Goal: Task Accomplishment & Management: Manage account settings

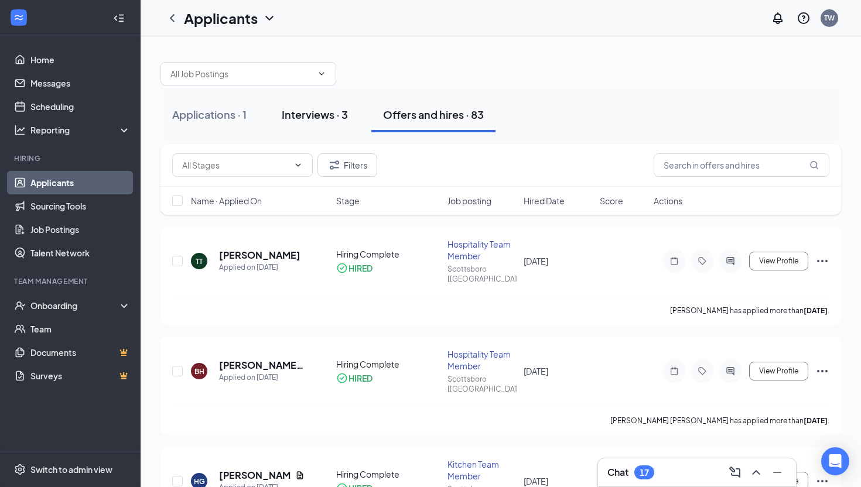
click at [296, 122] on button "Interviews · 3" at bounding box center [315, 114] width 90 height 35
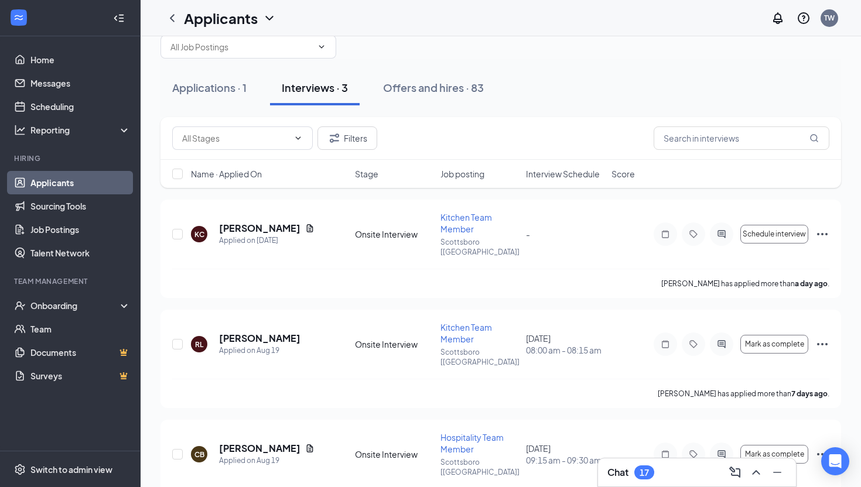
scroll to position [42, 0]
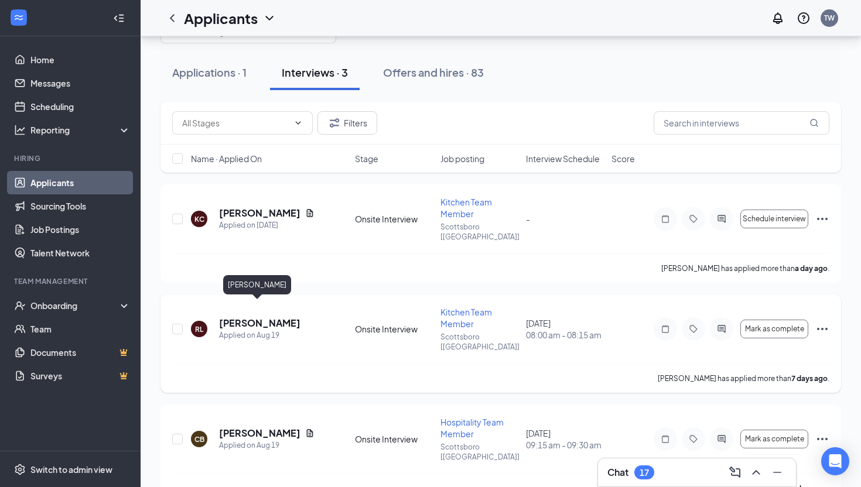
click at [255, 317] on h5 "[PERSON_NAME]" at bounding box center [259, 323] width 81 height 13
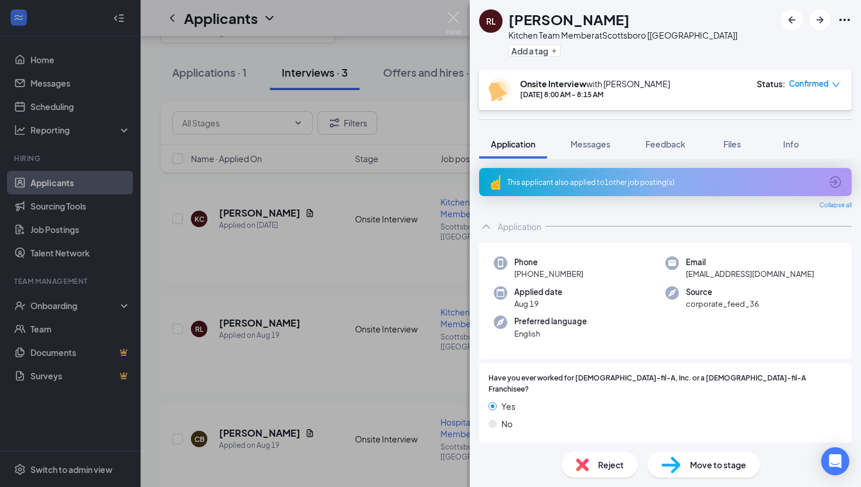
scroll to position [1, 0]
click at [596, 184] on div "This applicant also applied to 1 other job posting(s)" at bounding box center [664, 181] width 314 height 10
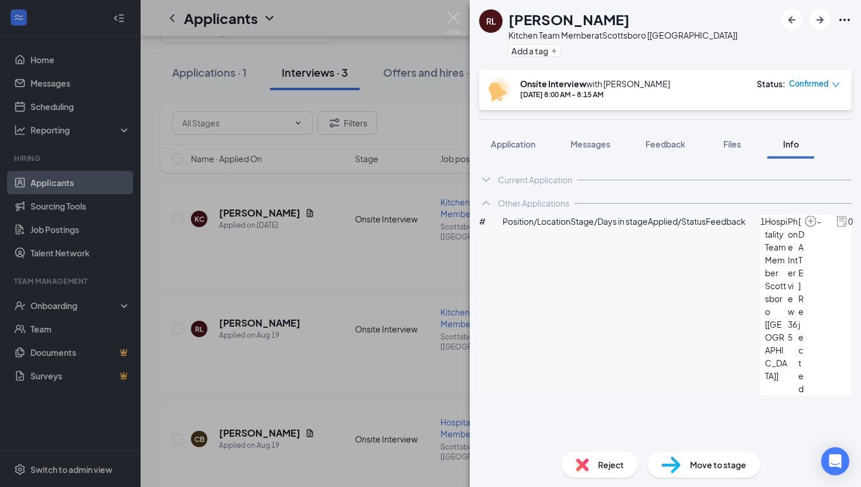
click at [373, 59] on div "[PERSON_NAME] Kitchen Team Member at [GEOGRAPHIC_DATA] [[GEOGRAPHIC_DATA]] Add …" at bounding box center [430, 243] width 861 height 487
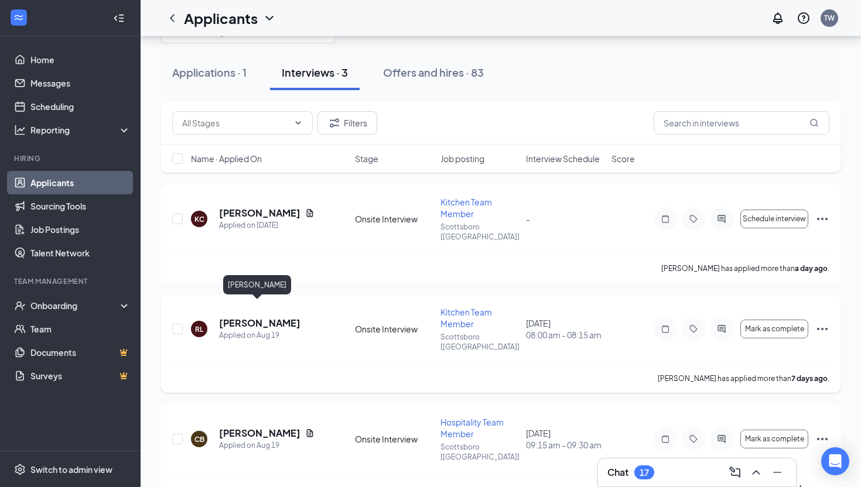
click at [227, 317] on h5 "[PERSON_NAME]" at bounding box center [259, 323] width 81 height 13
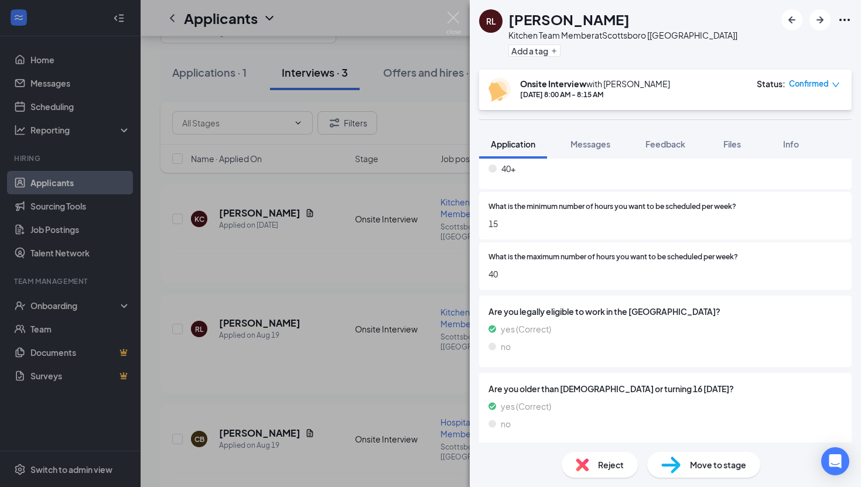
scroll to position [1651, 0]
click at [214, 209] on div "[PERSON_NAME] Kitchen Team Member at [GEOGRAPHIC_DATA] [[GEOGRAPHIC_DATA]] Add …" at bounding box center [430, 243] width 861 height 487
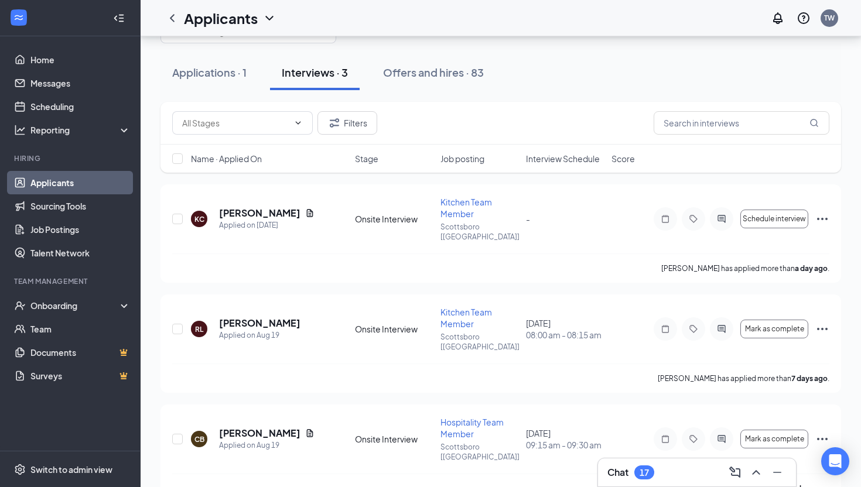
click at [657, 467] on div "Chat 17" at bounding box center [697, 472] width 179 height 19
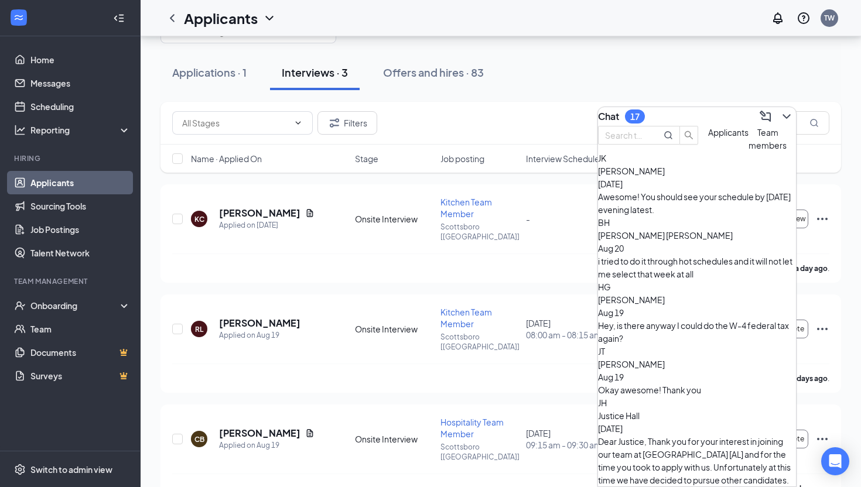
click at [708, 152] on button "Applicants" at bounding box center [728, 139] width 40 height 26
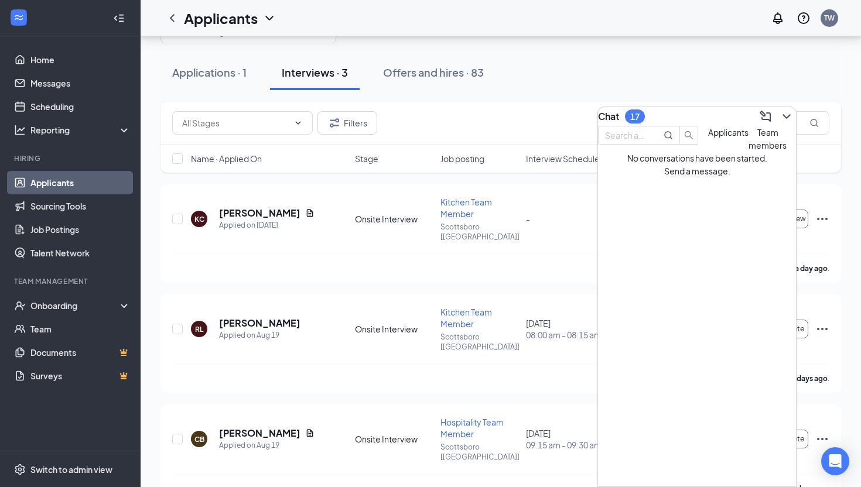
click at [670, 117] on div "Chat 17" at bounding box center [697, 116] width 198 height 19
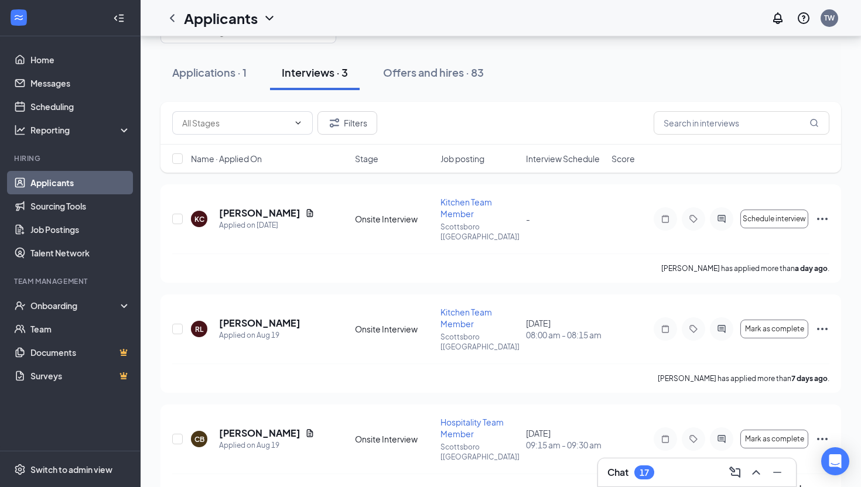
click at [619, 467] on div "Chat 17" at bounding box center [697, 472] width 179 height 19
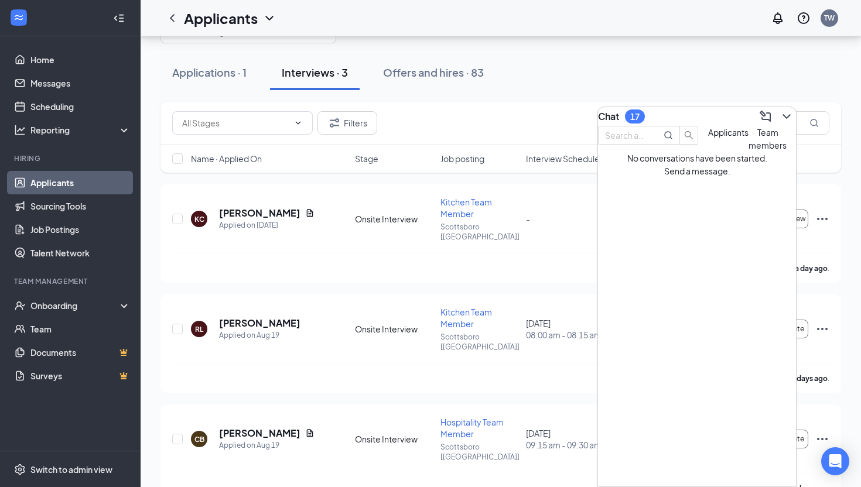
click at [666, 121] on div "Chat 17" at bounding box center [697, 116] width 198 height 19
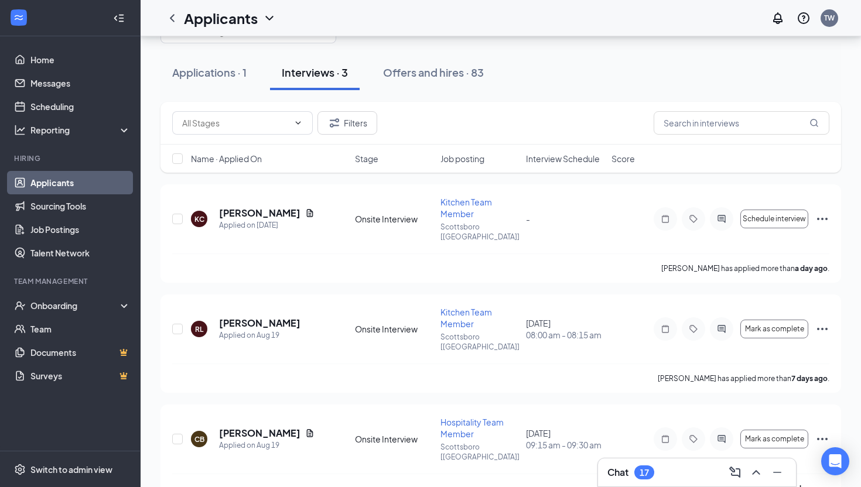
click at [554, 64] on div "Applications · 1 Interviews · 3 Offers and hires · 83" at bounding box center [501, 72] width 681 height 35
click at [259, 427] on h5 "[PERSON_NAME]" at bounding box center [259, 433] width 81 height 13
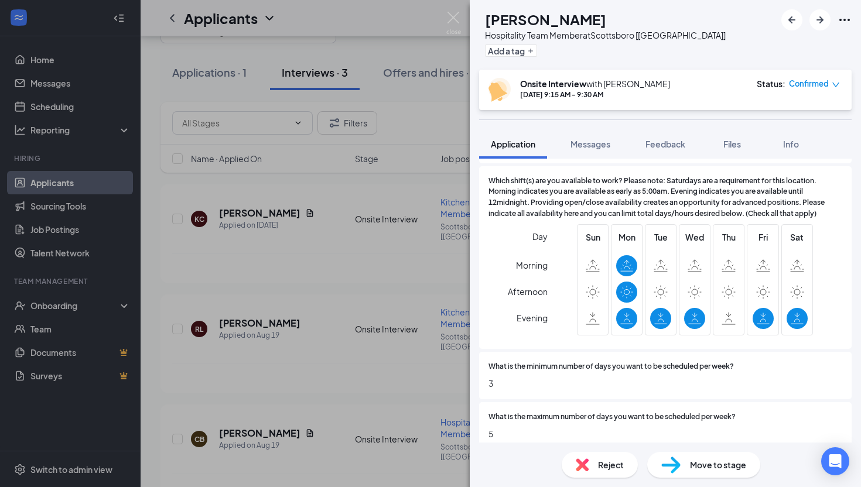
scroll to position [1270, 0]
click at [437, 96] on div "CB [PERSON_NAME] Hospitality Team Member at [GEOGRAPHIC_DATA] [[GEOGRAPHIC_DATA…" at bounding box center [430, 243] width 861 height 487
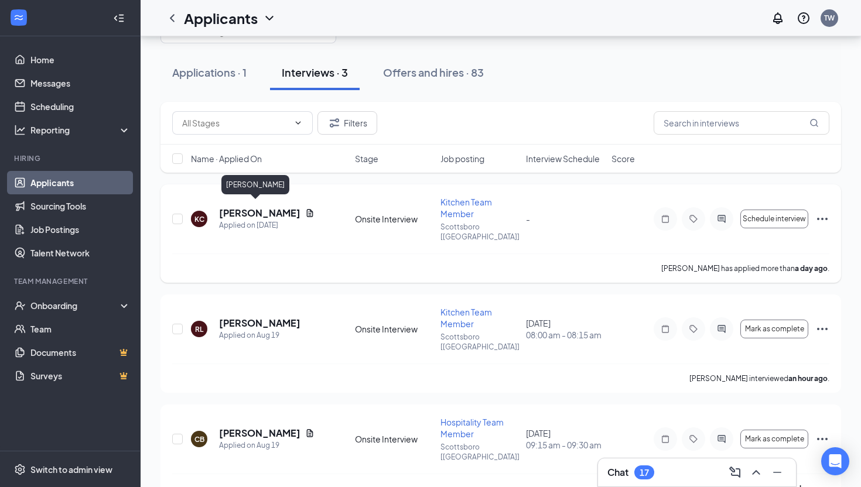
click at [234, 207] on h5 "[PERSON_NAME]" at bounding box center [259, 213] width 81 height 13
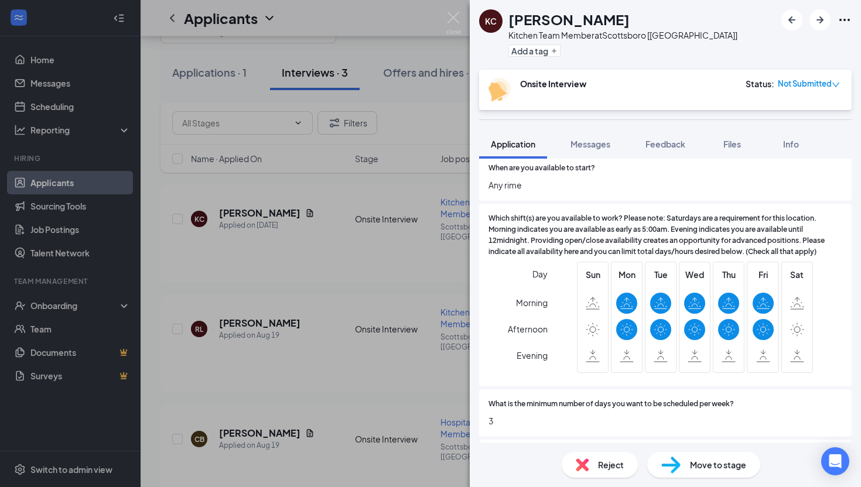
scroll to position [1252, 0]
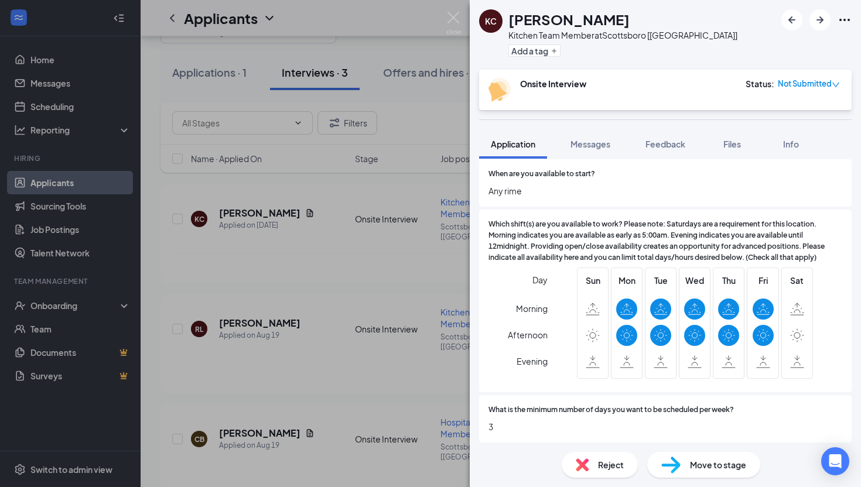
click at [386, 235] on div "KC [PERSON_NAME] Kitchen Team Member at [GEOGRAPHIC_DATA] [[GEOGRAPHIC_DATA]] A…" at bounding box center [430, 243] width 861 height 487
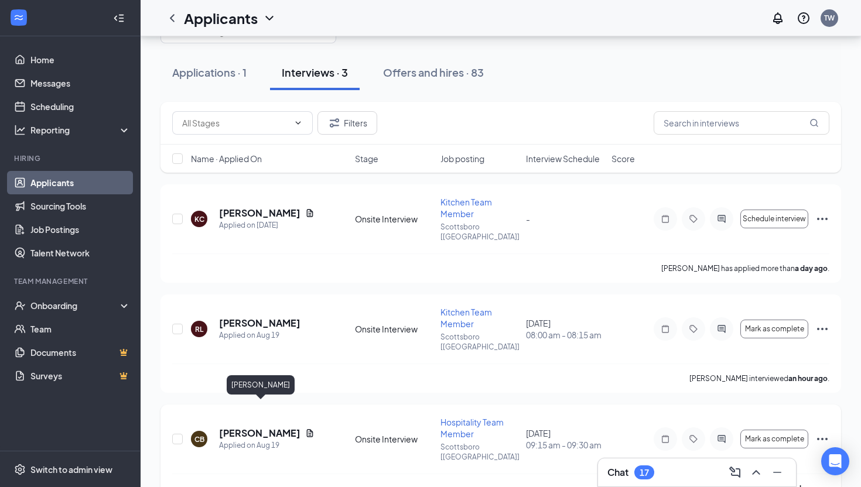
click at [255, 427] on h5 "[PERSON_NAME]" at bounding box center [259, 433] width 81 height 13
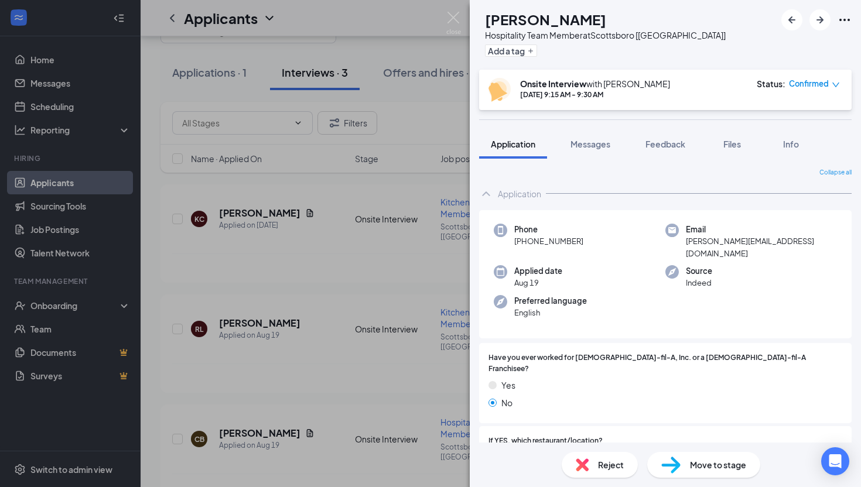
click at [853, 24] on div "CB [PERSON_NAME] Hospitality Team Member at [GEOGRAPHIC_DATA] [[GEOGRAPHIC_DATA…" at bounding box center [665, 35] width 391 height 70
click at [851, 23] on icon "Ellipses" at bounding box center [845, 20] width 14 height 14
click at [842, 16] on icon "Ellipses" at bounding box center [845, 20] width 14 height 14
click at [378, 125] on div "CB [PERSON_NAME] Hospitality Team Member at [GEOGRAPHIC_DATA] [[GEOGRAPHIC_DATA…" at bounding box center [430, 243] width 861 height 487
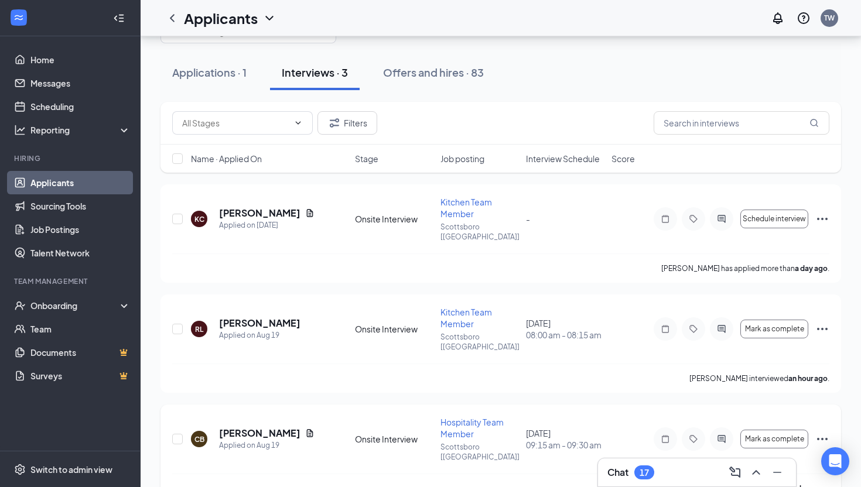
click at [827, 432] on icon "Ellipses" at bounding box center [823, 439] width 14 height 14
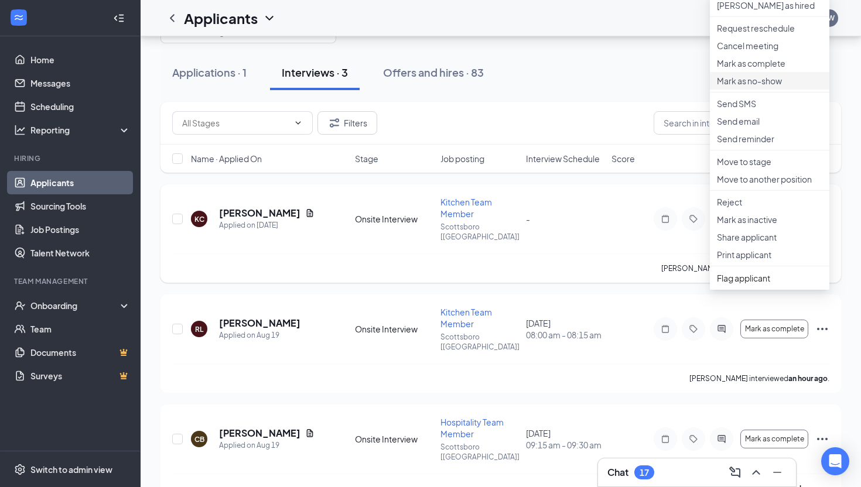
click at [772, 87] on p "Mark as no-show" at bounding box center [769, 81] width 105 height 12
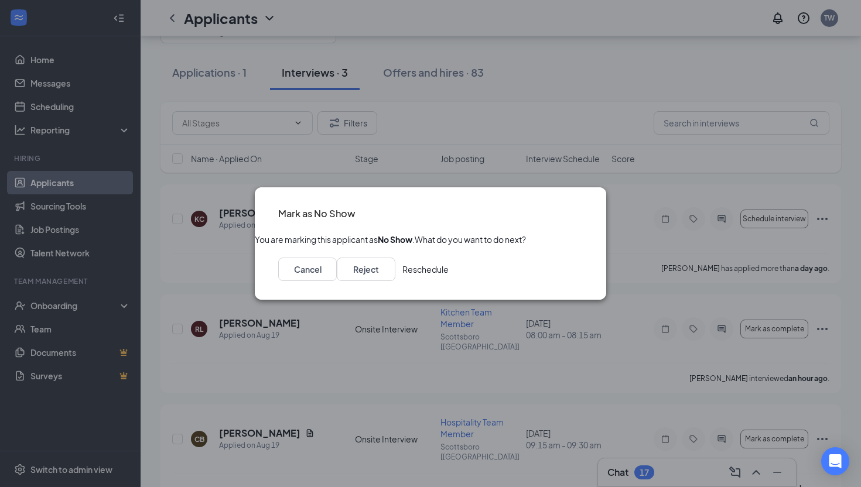
click at [449, 278] on button "Reschedule" at bounding box center [426, 269] width 46 height 23
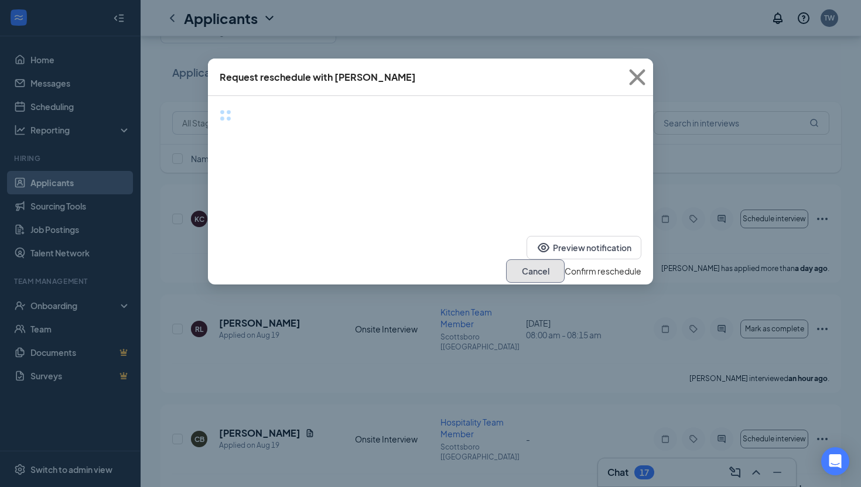
click at [506, 261] on button "Cancel" at bounding box center [535, 271] width 59 height 23
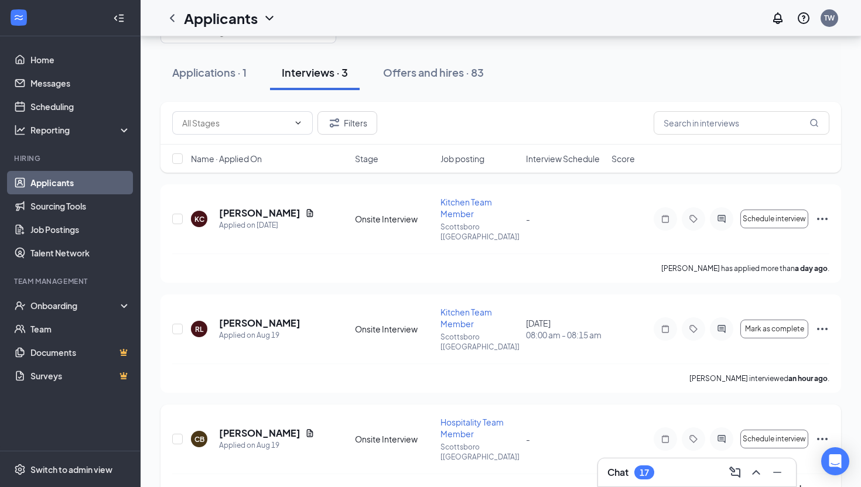
click at [816, 432] on icon "Ellipses" at bounding box center [823, 439] width 14 height 14
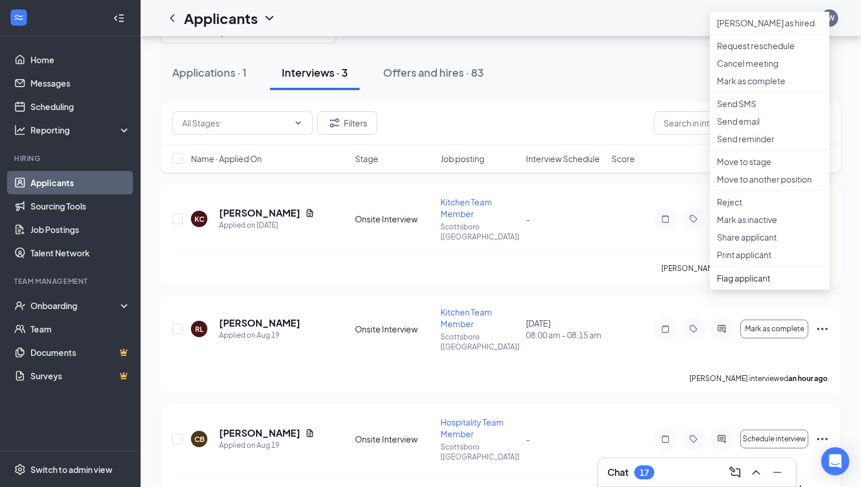
click at [613, 405] on div "CB [PERSON_NAME] Applied on [DATE] Onsite Interview Hospitality Team Member Sco…" at bounding box center [501, 454] width 681 height 98
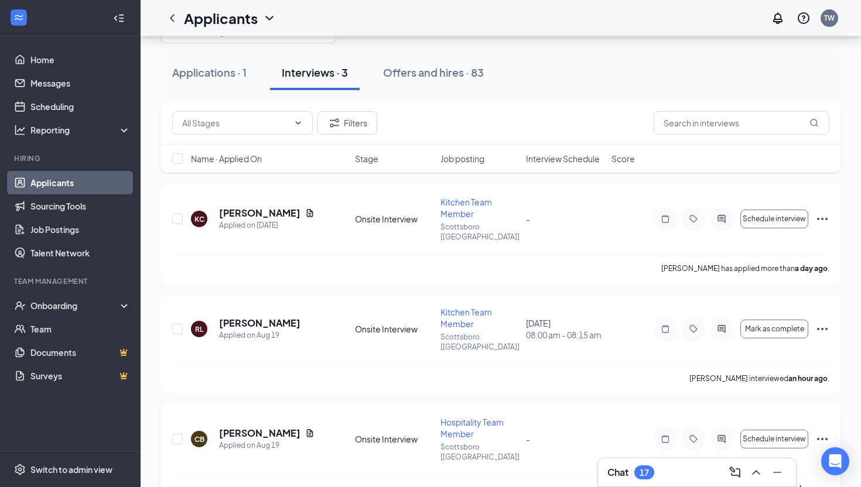
click at [823, 432] on icon "Ellipses" at bounding box center [823, 439] width 14 height 14
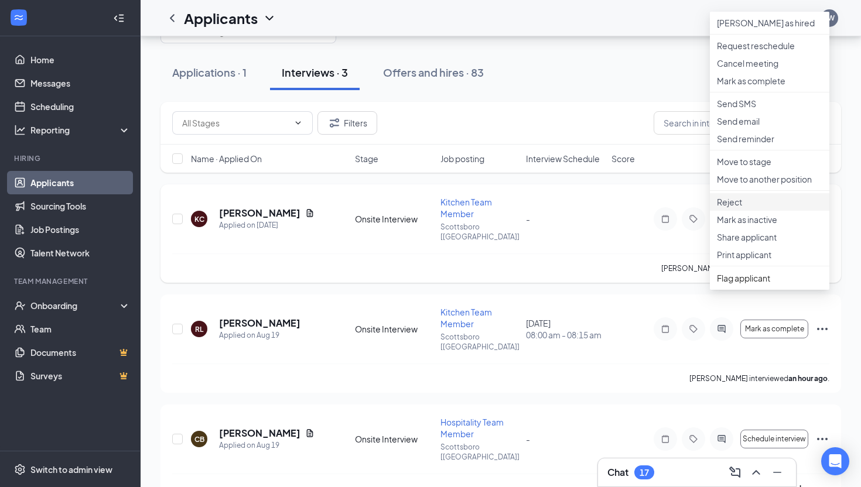
click at [754, 211] on li "Reject" at bounding box center [770, 202] width 120 height 18
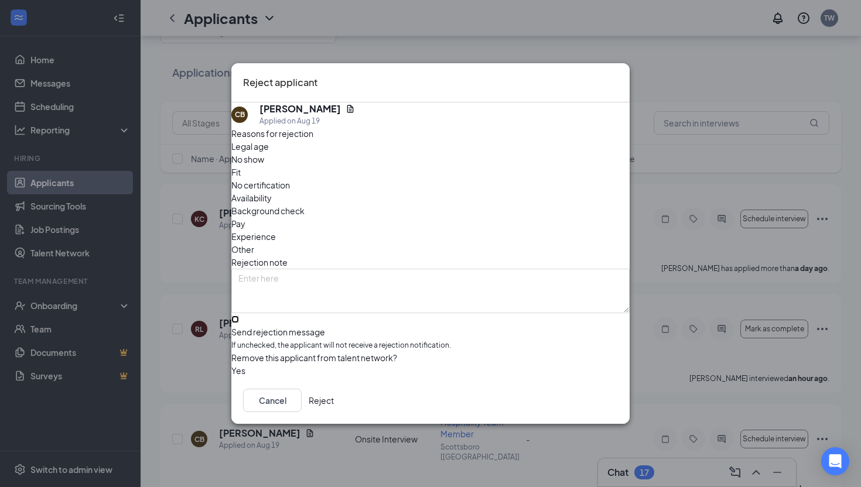
click at [239, 316] on input "Send rejection message If unchecked, the applicant will not receive a rejection…" at bounding box center [235, 320] width 8 height 8
checkbox input "true"
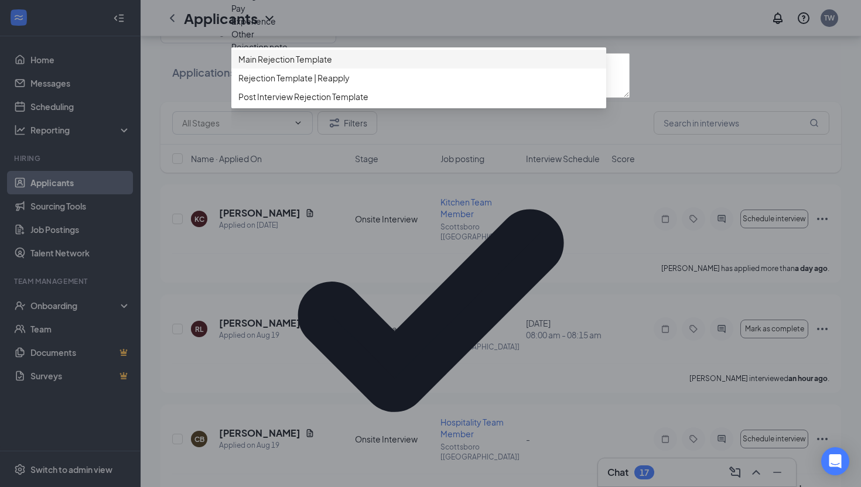
click at [318, 66] on span "Main Rejection Template" at bounding box center [285, 59] width 94 height 13
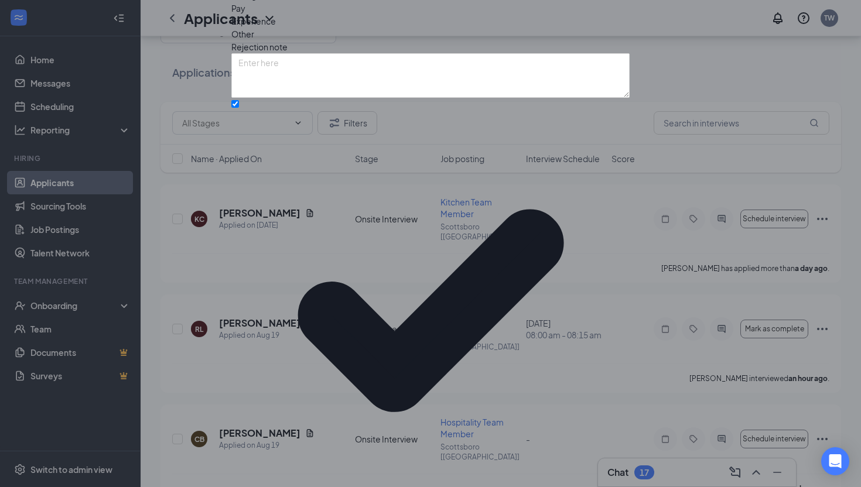
click at [656, 454] on div "Reject applicant CB [PERSON_NAME] Applied on [DATE] Reasons for rejection Legal…" at bounding box center [430, 243] width 861 height 487
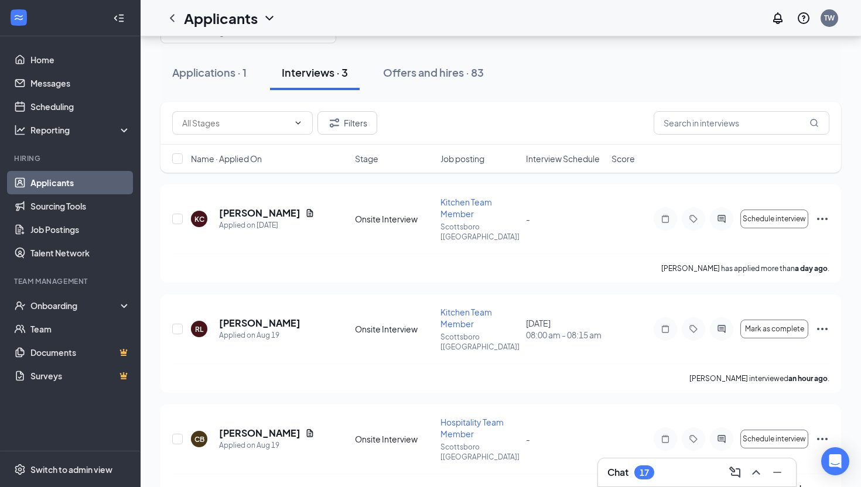
click at [658, 467] on div "Chat 17" at bounding box center [697, 472] width 179 height 19
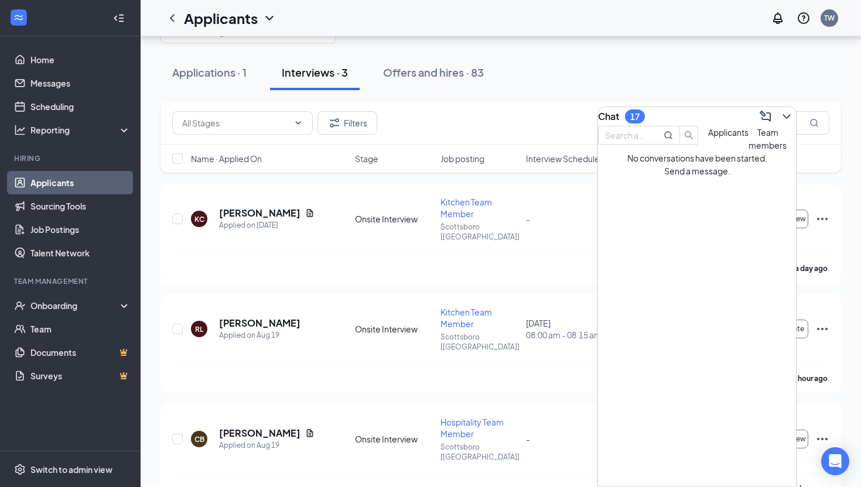
click at [749, 152] on button "Team members" at bounding box center [768, 139] width 38 height 26
click at [704, 117] on div "Chat 17" at bounding box center [697, 116] width 198 height 19
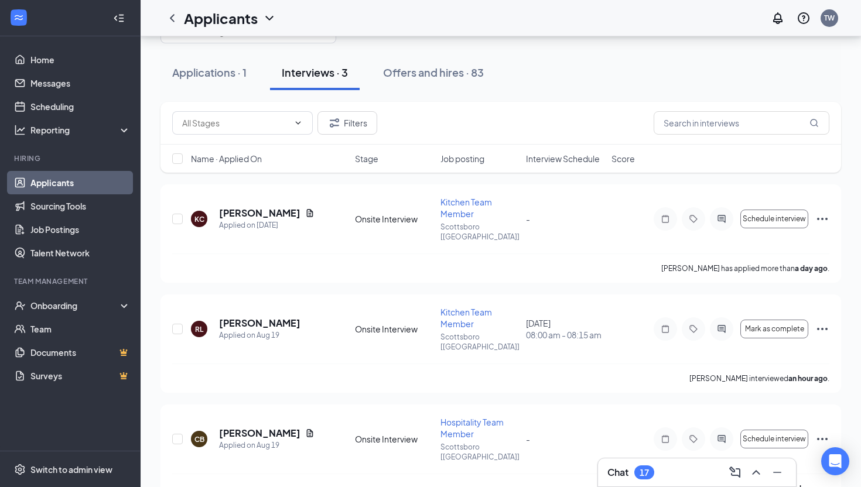
click at [694, 467] on div "Chat 17" at bounding box center [697, 472] width 199 height 29
click at [621, 467] on h3 "Chat" at bounding box center [618, 472] width 21 height 13
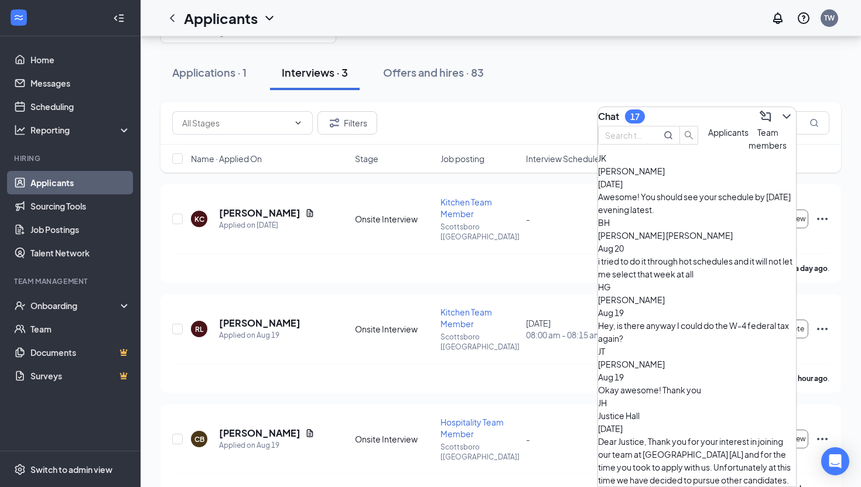
click at [688, 118] on div "Chat 17" at bounding box center [697, 116] width 198 height 19
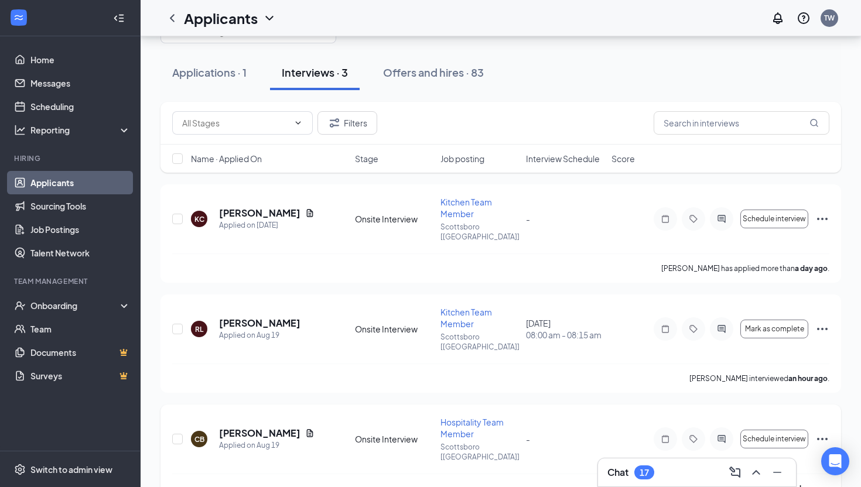
click at [826, 432] on icon "Ellipses" at bounding box center [823, 439] width 14 height 14
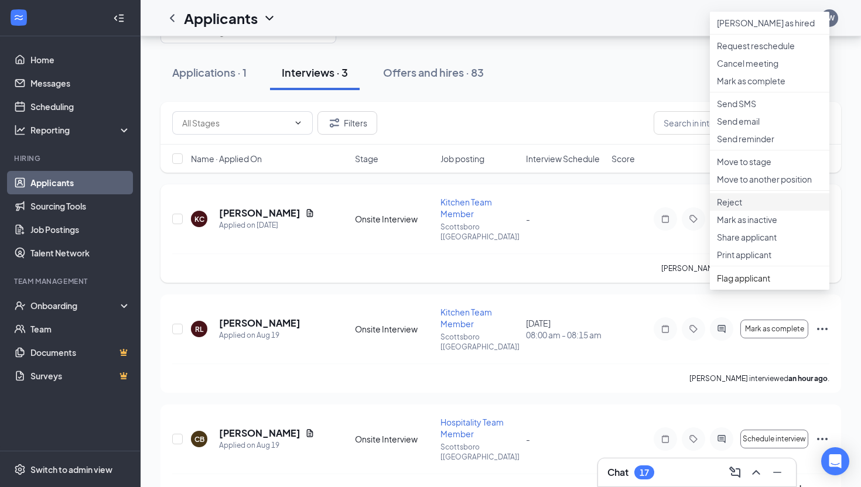
click at [738, 211] on li "Reject" at bounding box center [770, 202] width 120 height 18
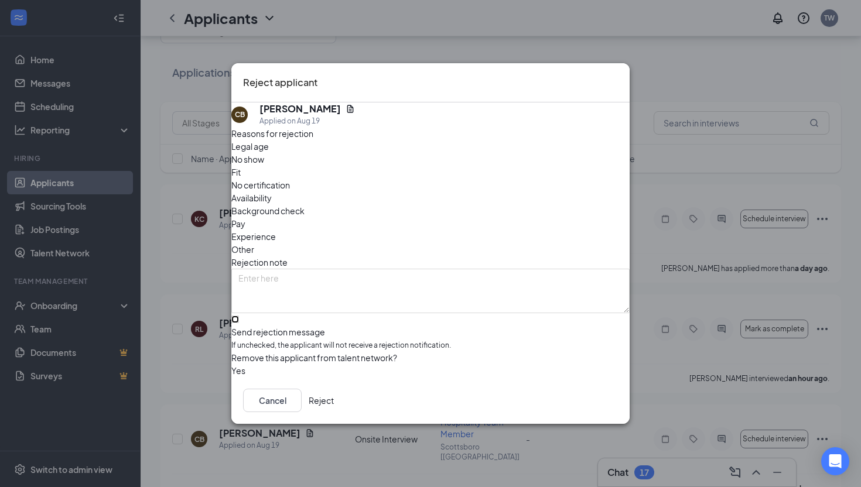
click at [239, 316] on input "Send rejection message If unchecked, the applicant will not receive a rejection…" at bounding box center [235, 320] width 8 height 8
checkbox input "true"
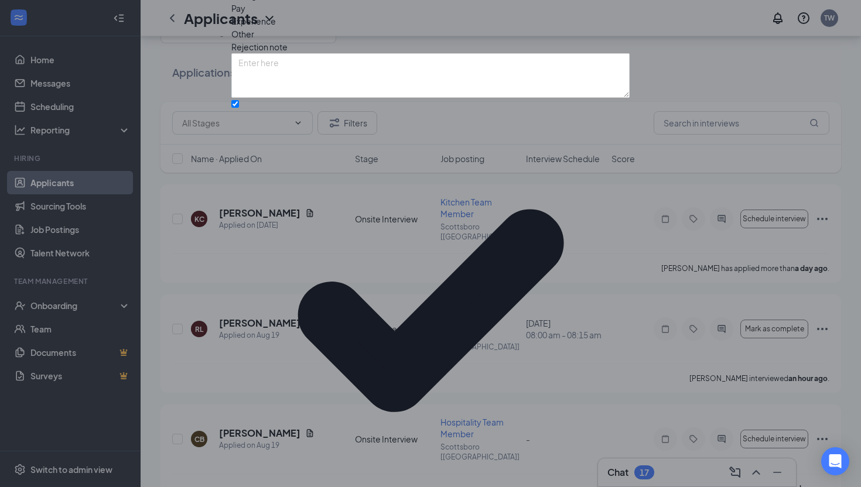
click at [313, 328] on div "Reasons for rejection Legal age No show Fit No certification Availability Backg…" at bounding box center [430, 259] width 398 height 694
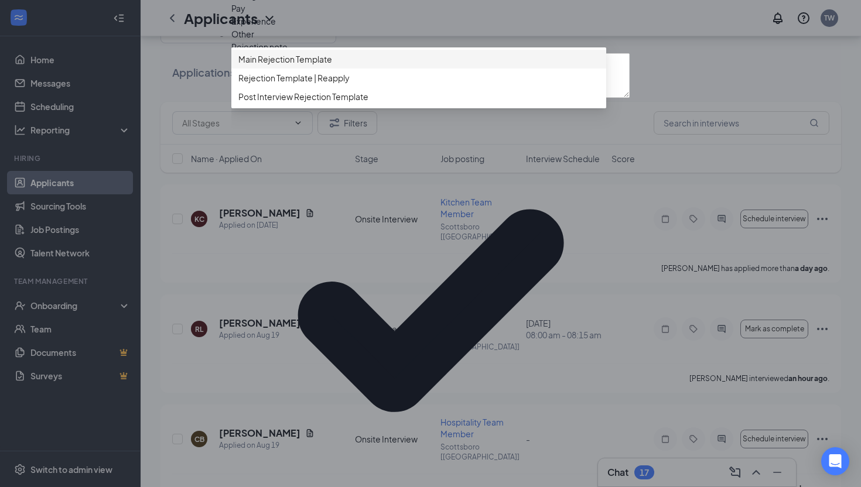
click at [311, 66] on span "Main Rejection Template" at bounding box center [285, 59] width 94 height 13
